Goal: Obtain resource: Download file/media

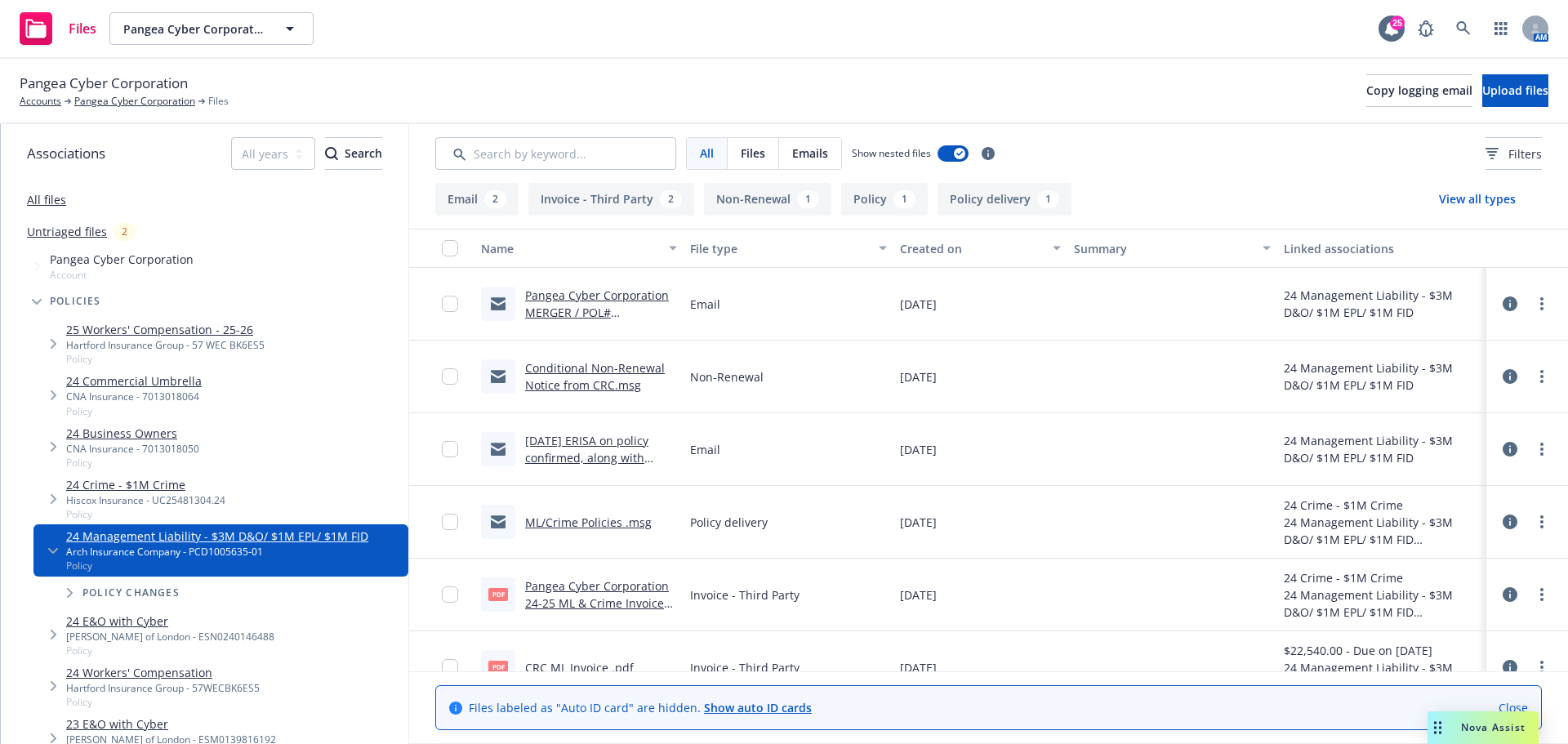
scroll to position [106, 0]
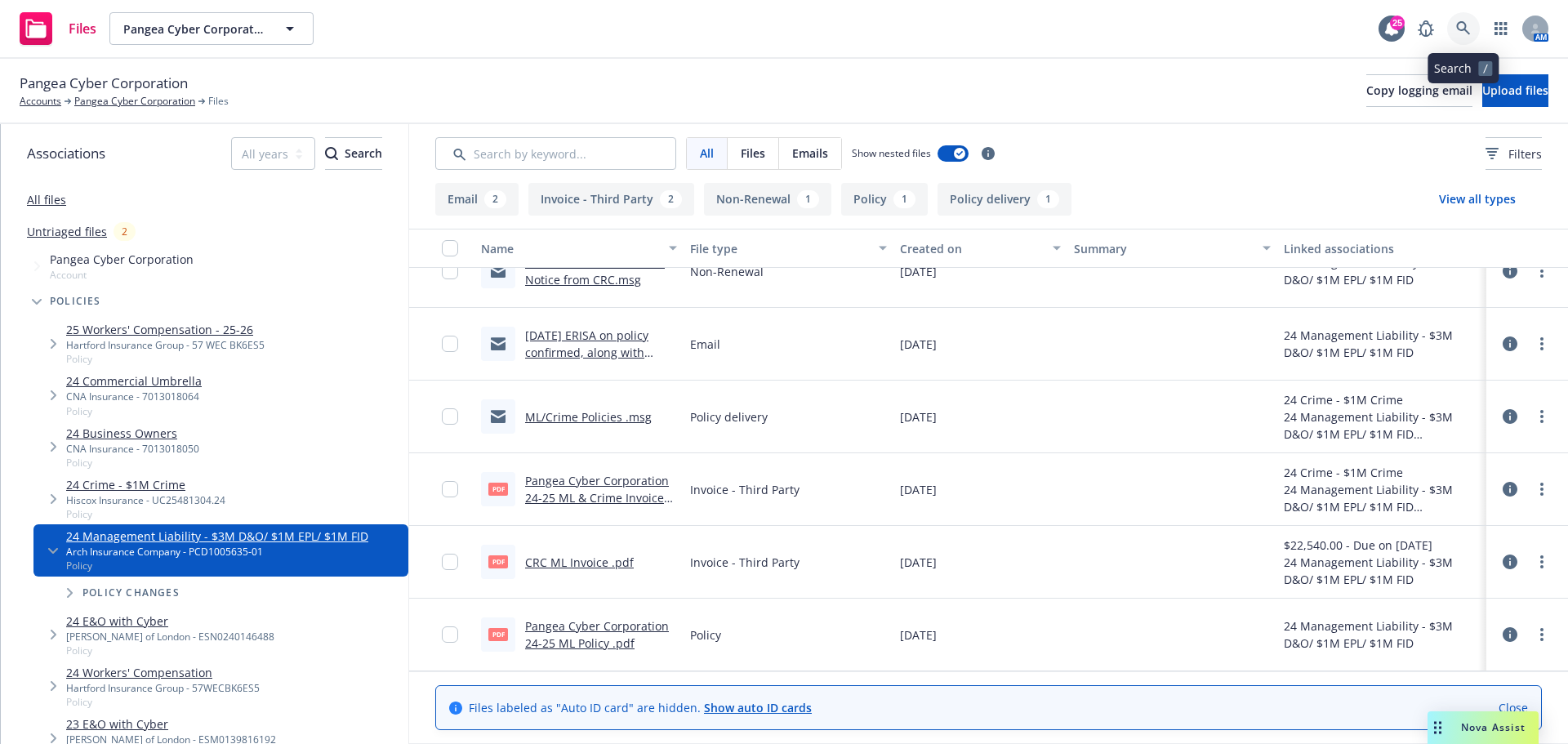
click at [1463, 29] on icon at bounding box center [1463, 28] width 14 height 14
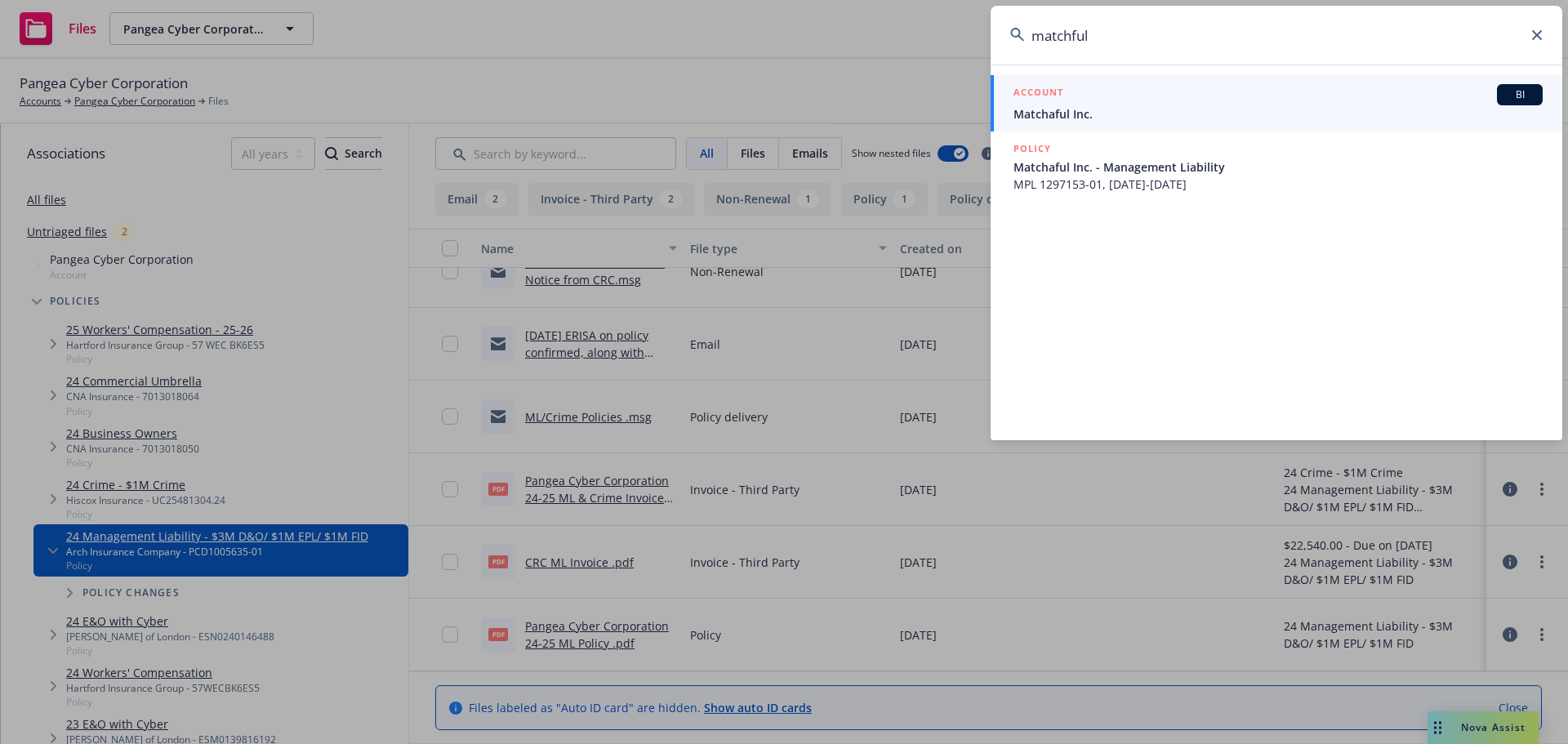
type input "matchful"
click at [1036, 121] on span "Matchaful Inc." at bounding box center [1277, 114] width 529 height 17
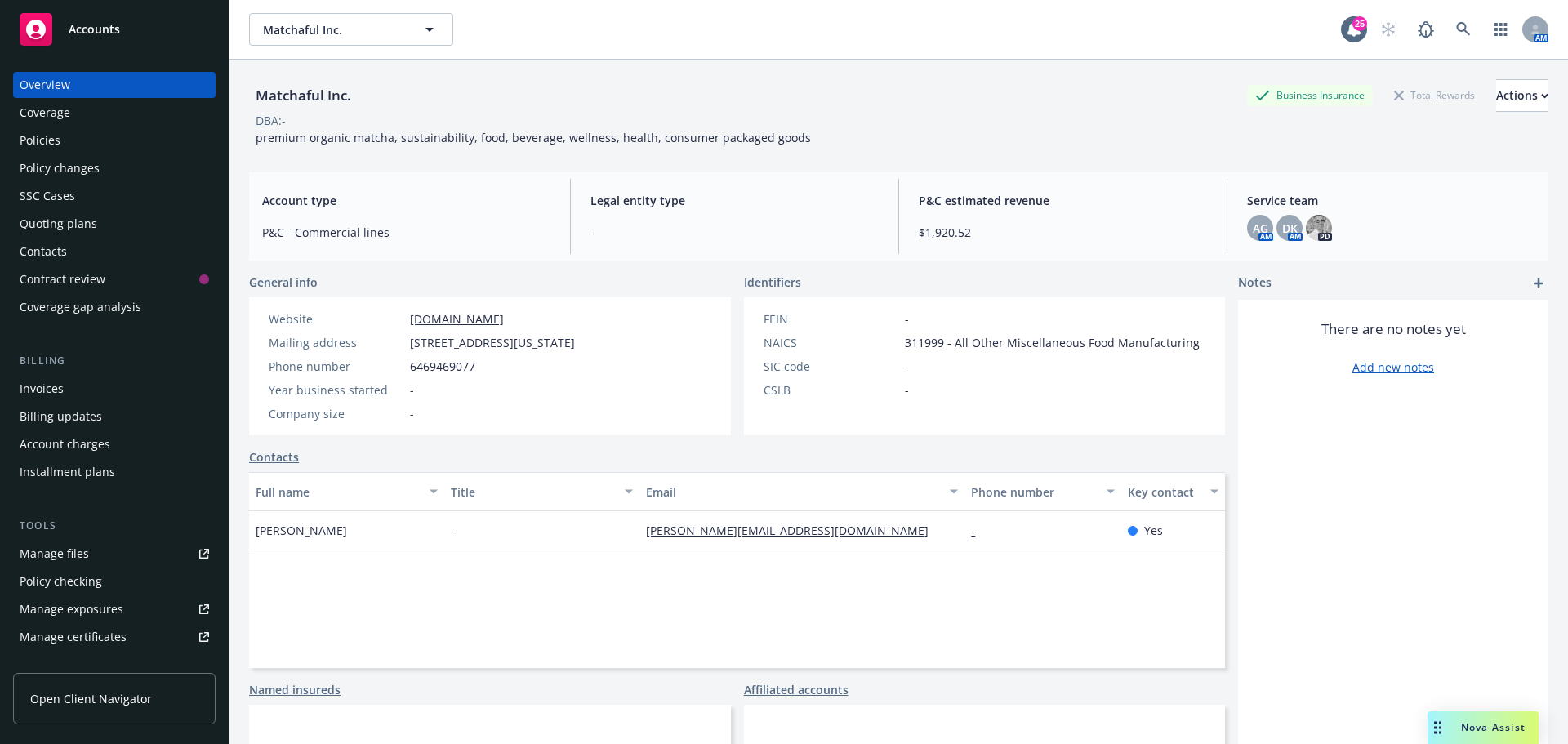
click at [50, 552] on div "Manage files" at bounding box center [54, 553] width 69 height 26
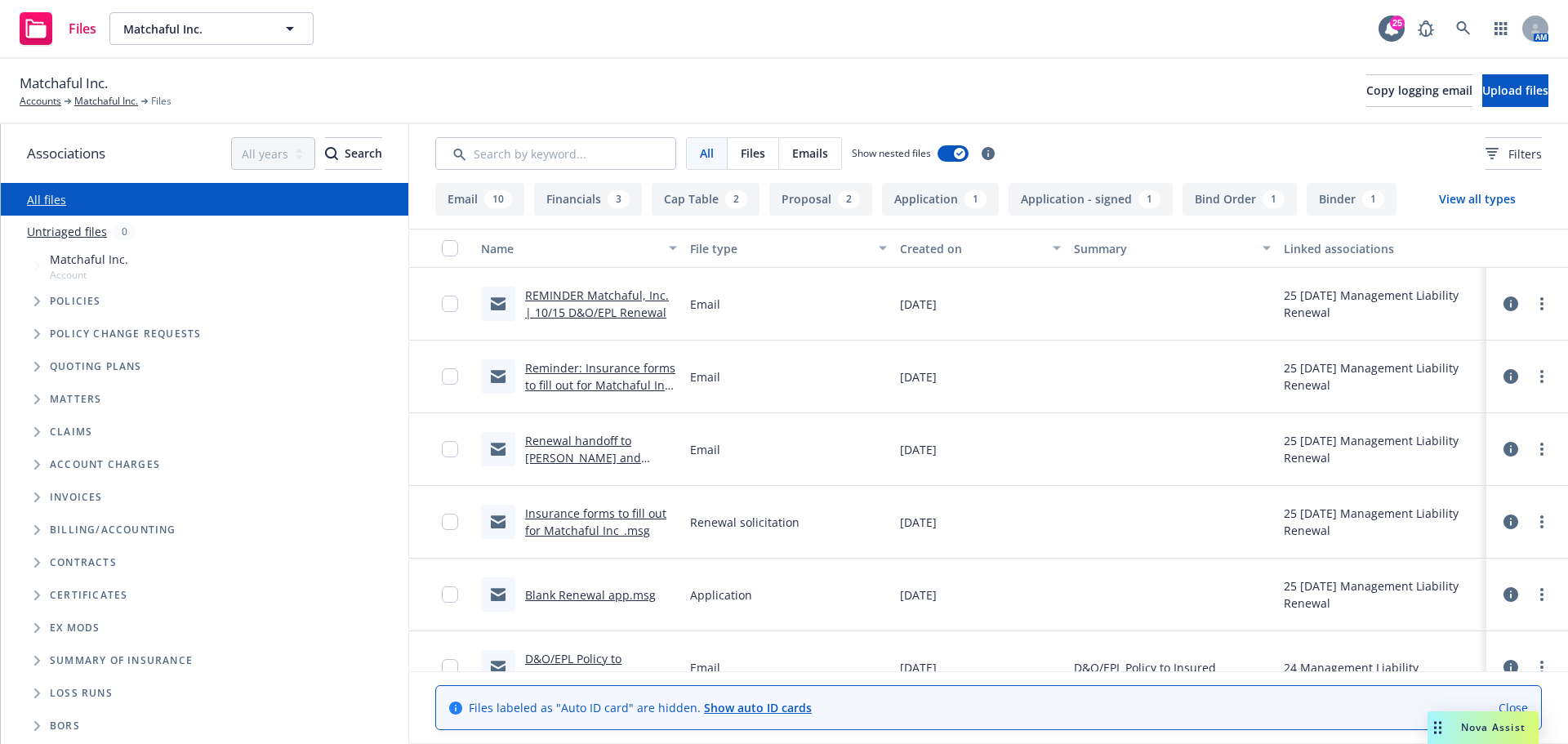
scroll to position [82, 0]
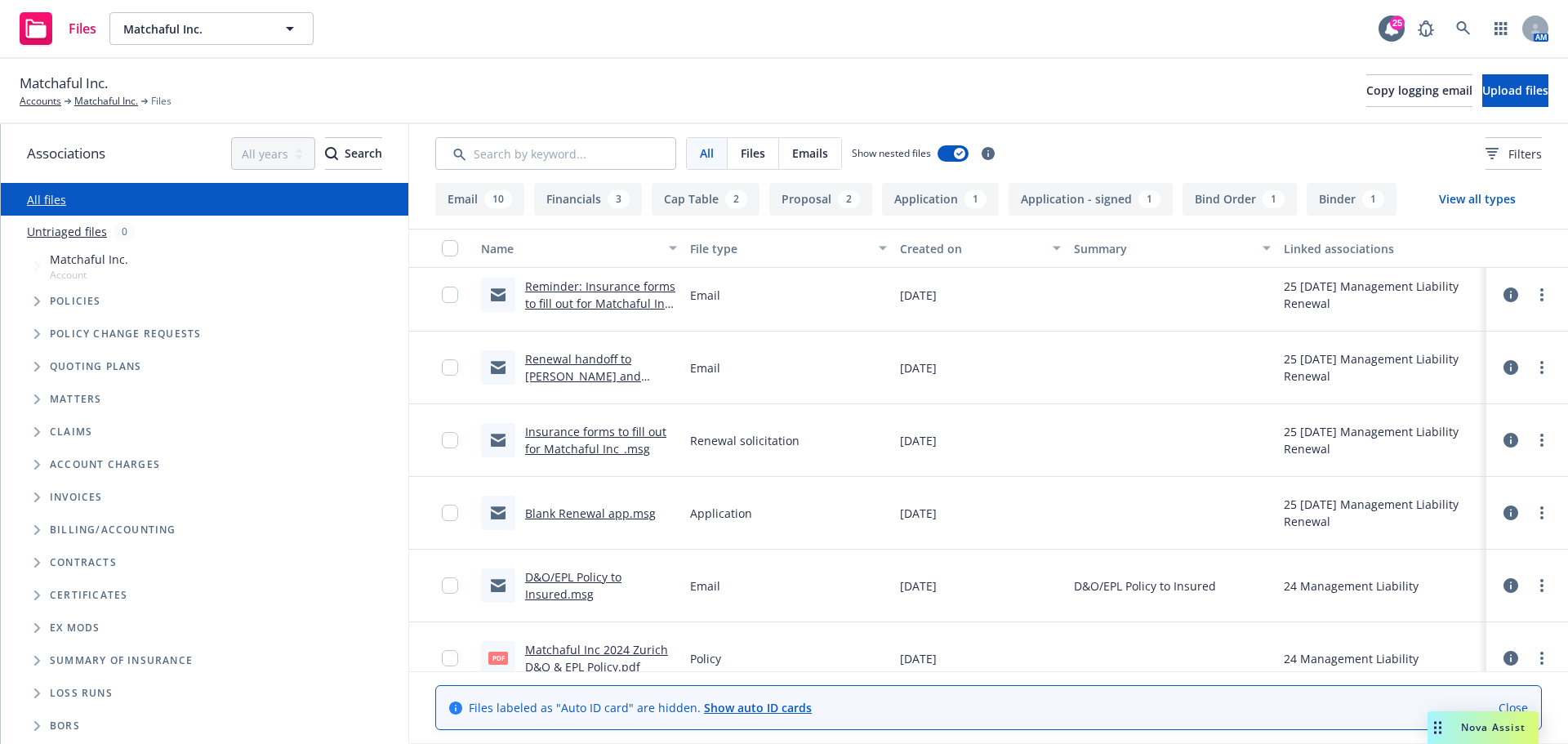
click at [589, 435] on link "Insurance forms to fill out for Matchaful Inc_.msg" at bounding box center [595, 440] width 141 height 33
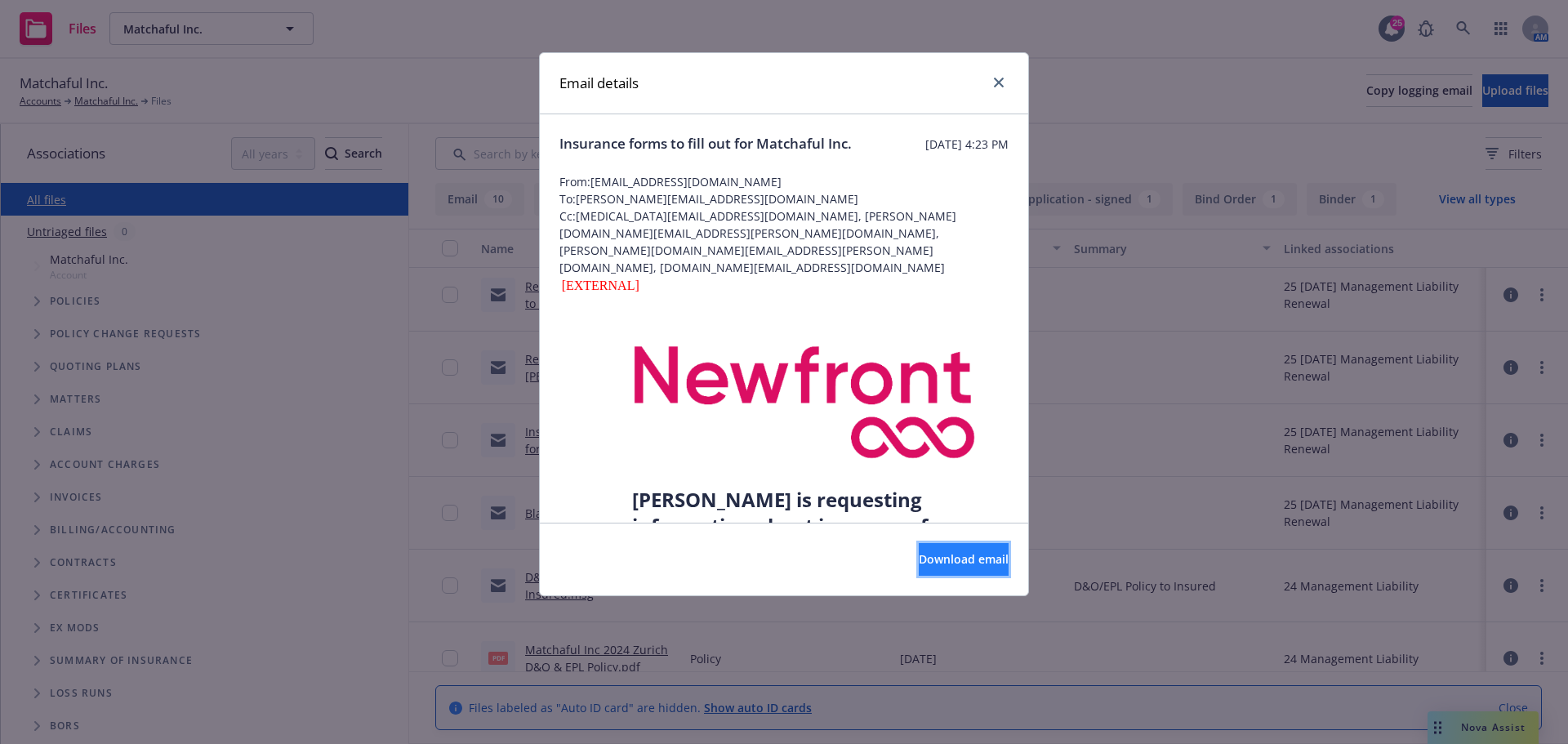
click at [931, 562] on span "Download email" at bounding box center [963, 560] width 90 height 16
click at [998, 81] on icon "close" at bounding box center [998, 82] width 10 height 10
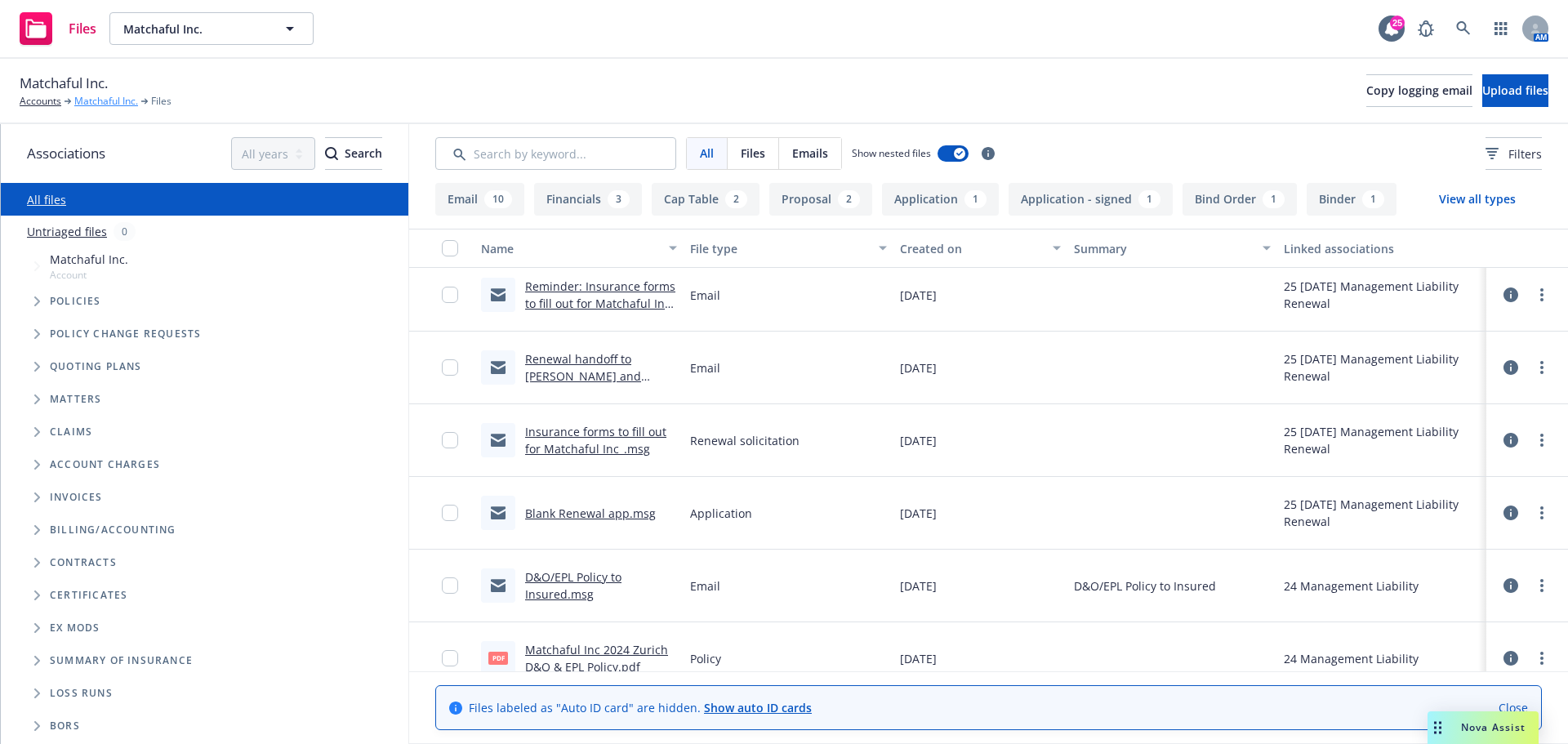
click at [110, 98] on link "Matchaful Inc." at bounding box center [106, 101] width 64 height 15
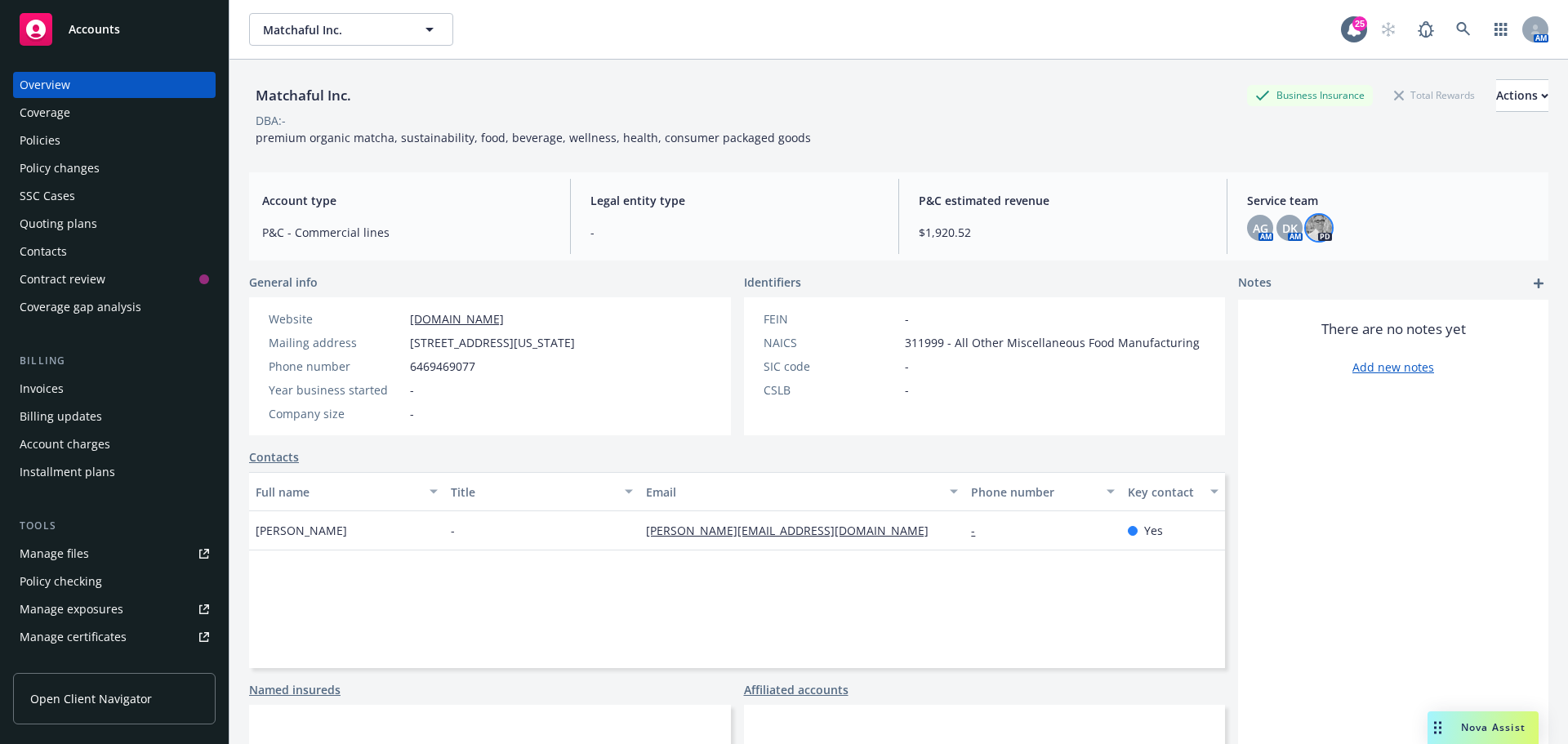
click at [1306, 221] on img at bounding box center [1318, 227] width 26 height 26
